Goal: Task Accomplishment & Management: Manage account settings

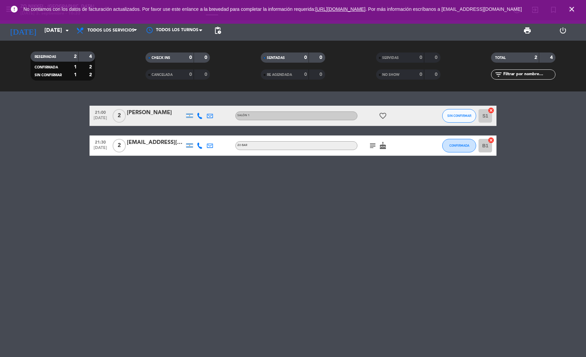
click at [136, 113] on div "[PERSON_NAME]" at bounding box center [156, 113] width 58 height 9
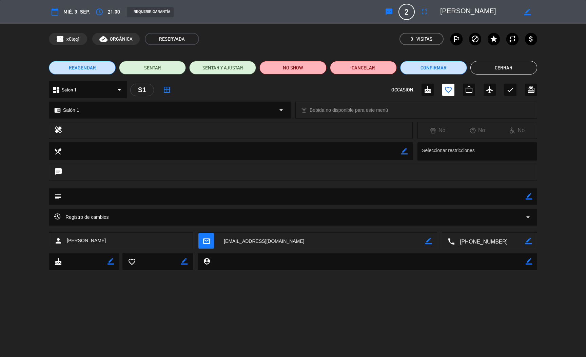
click at [470, 237] on textarea at bounding box center [490, 241] width 71 height 17
click at [475, 225] on span "Click para copiar" at bounding box center [482, 224] width 36 height 7
click at [496, 68] on button "Cerrar" at bounding box center [503, 68] width 67 height 14
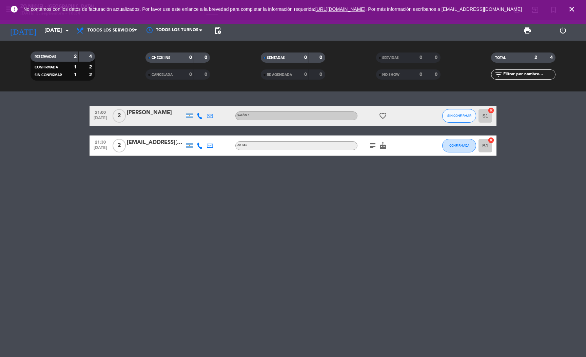
click at [136, 143] on div "[EMAIL_ADDRESS][DOMAIN_NAME]" at bounding box center [156, 142] width 58 height 9
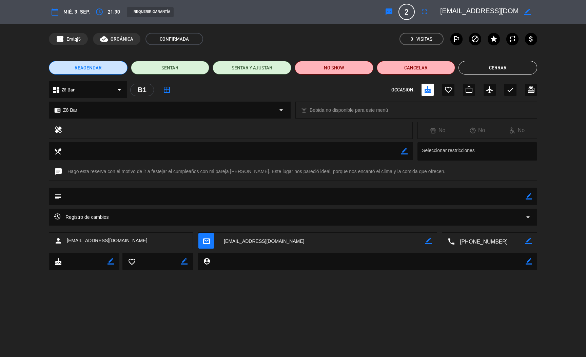
click at [463, 242] on textarea at bounding box center [490, 241] width 71 height 17
click at [470, 225] on span "Click para copiar" at bounding box center [482, 224] width 36 height 7
click at [497, 67] on button "Cerrar" at bounding box center [497, 68] width 79 height 14
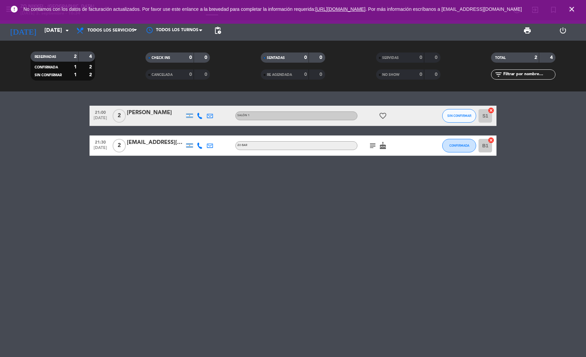
click at [160, 145] on div "[EMAIL_ADDRESS][DOMAIN_NAME]" at bounding box center [156, 142] width 58 height 9
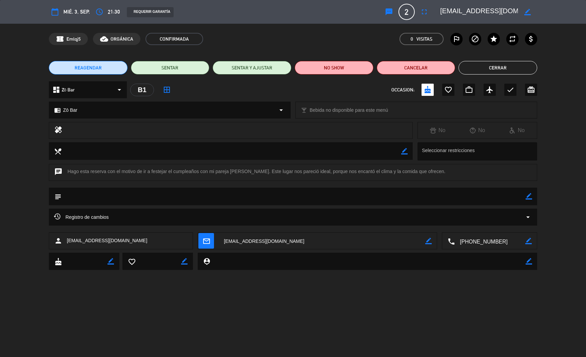
click at [514, 63] on button "Cerrar" at bounding box center [497, 68] width 79 height 14
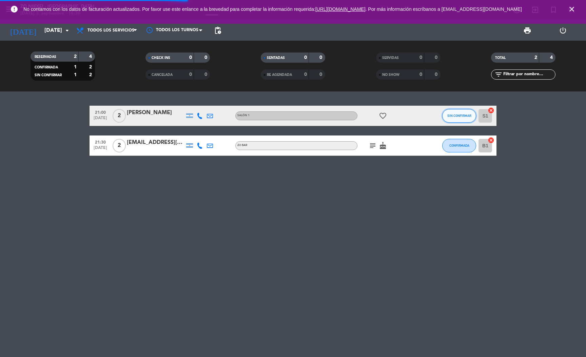
click at [467, 114] on span "SIN CONFIRMAR" at bounding box center [459, 116] width 24 height 4
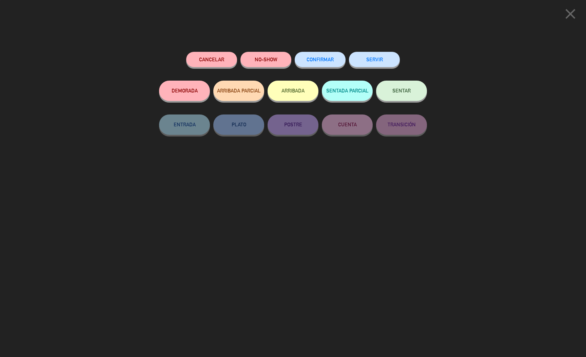
click at [339, 62] on button "CONFIRMAR" at bounding box center [320, 59] width 51 height 15
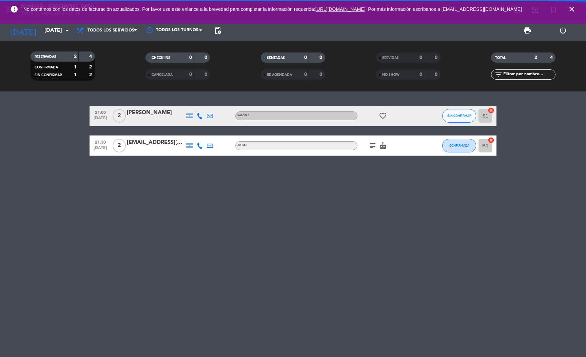
click at [430, 215] on div "21:00 [DATE] 2 [PERSON_NAME] Salón 1 favorite_border SIN CONFIRMAR S1 cancel 21…" at bounding box center [293, 225] width 586 height 266
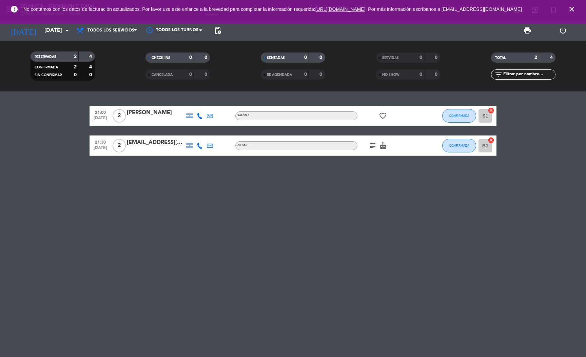
click at [133, 114] on div "[PERSON_NAME]" at bounding box center [156, 113] width 58 height 9
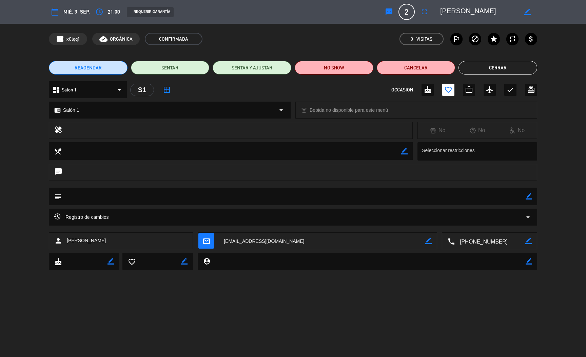
click at [122, 212] on div "Registro de cambios arrow_drop_down" at bounding box center [293, 217] width 488 height 17
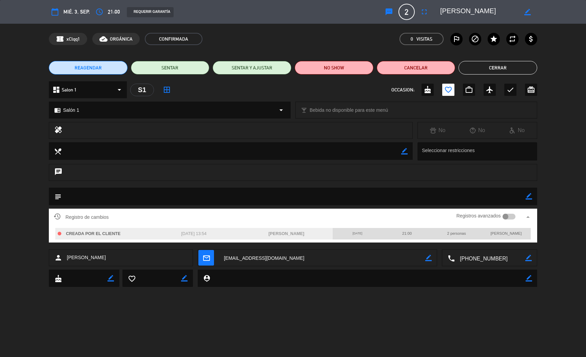
click at [395, 234] on div "21:00" at bounding box center [407, 233] width 50 height 11
click at [513, 218] on div at bounding box center [509, 217] width 13 height 6
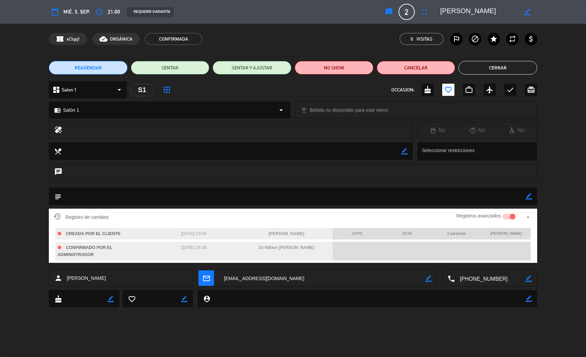
click at [85, 235] on span "CREADA POR EL CLIENTE" at bounding box center [93, 234] width 55 height 5
click at [86, 250] on span "CONFIRMADO POR EL ADMINISTRADOR" at bounding box center [85, 251] width 55 height 12
drag, startPoint x: 326, startPoint y: 237, endPoint x: 366, endPoint y: 235, distance: 40.1
click at [328, 237] on div "[PERSON_NAME]" at bounding box center [286, 234] width 93 height 12
click at [394, 233] on div "21:00" at bounding box center [407, 233] width 50 height 11
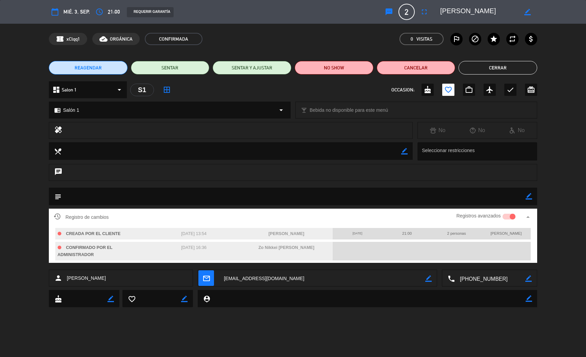
click at [500, 71] on button "Cerrar" at bounding box center [497, 68] width 79 height 14
